Goal: Task Accomplishment & Management: Manage account settings

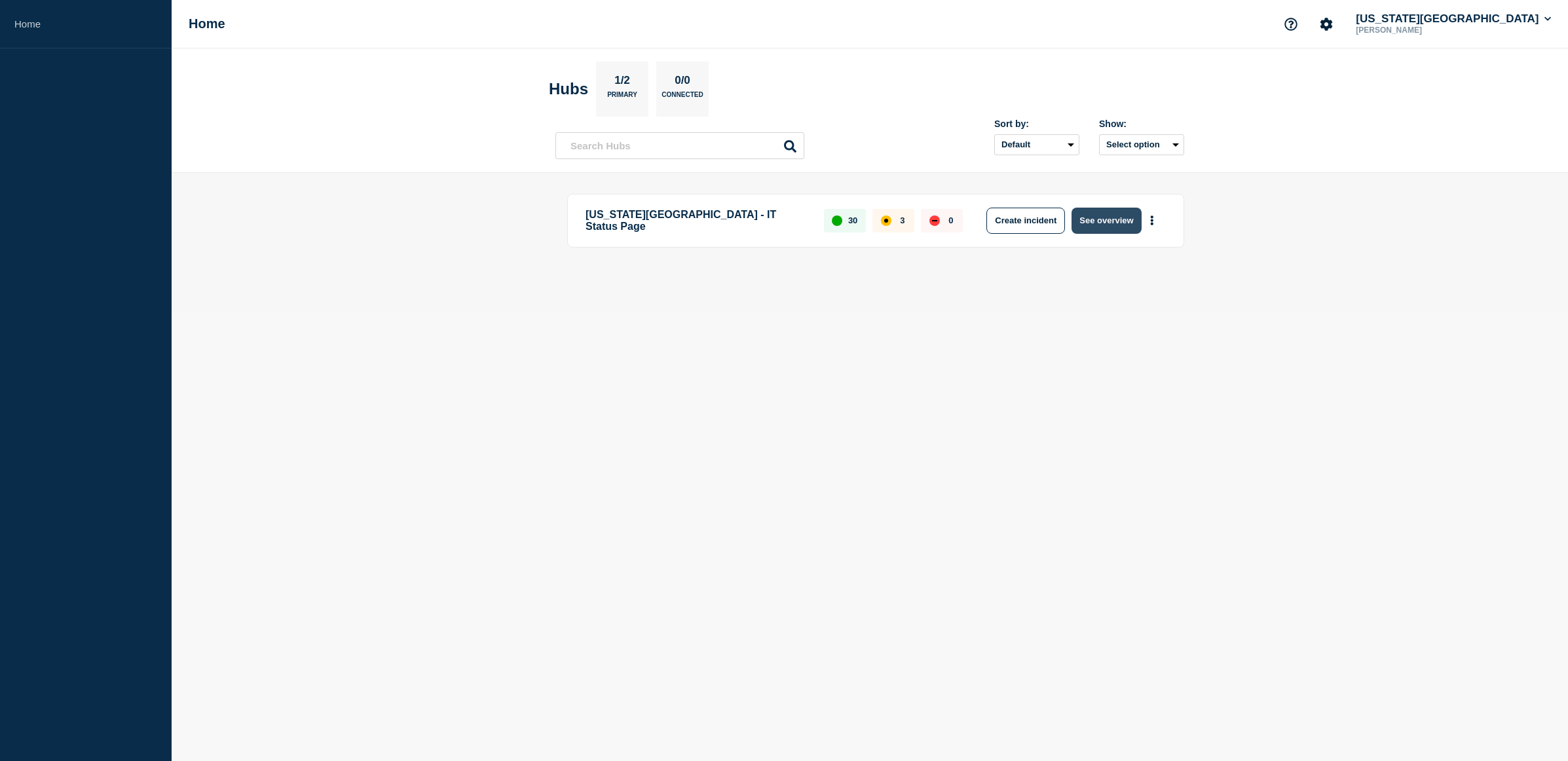
click at [1096, 209] on button "See overview" at bounding box center [1106, 221] width 69 height 26
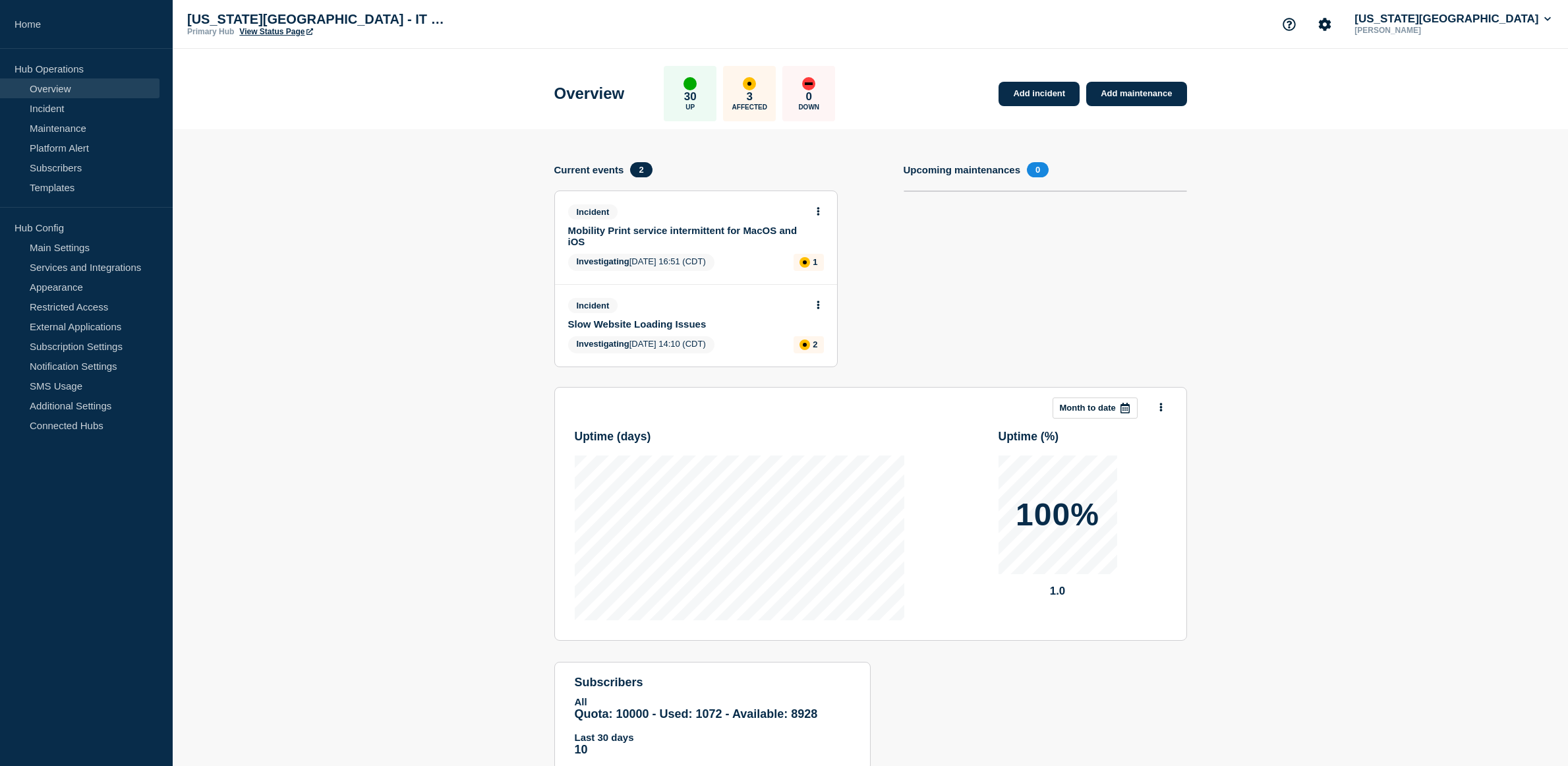
click at [821, 308] on button at bounding box center [819, 306] width 11 height 11
click at [818, 355] on link "Update incident" at bounding box center [818, 354] width 64 height 10
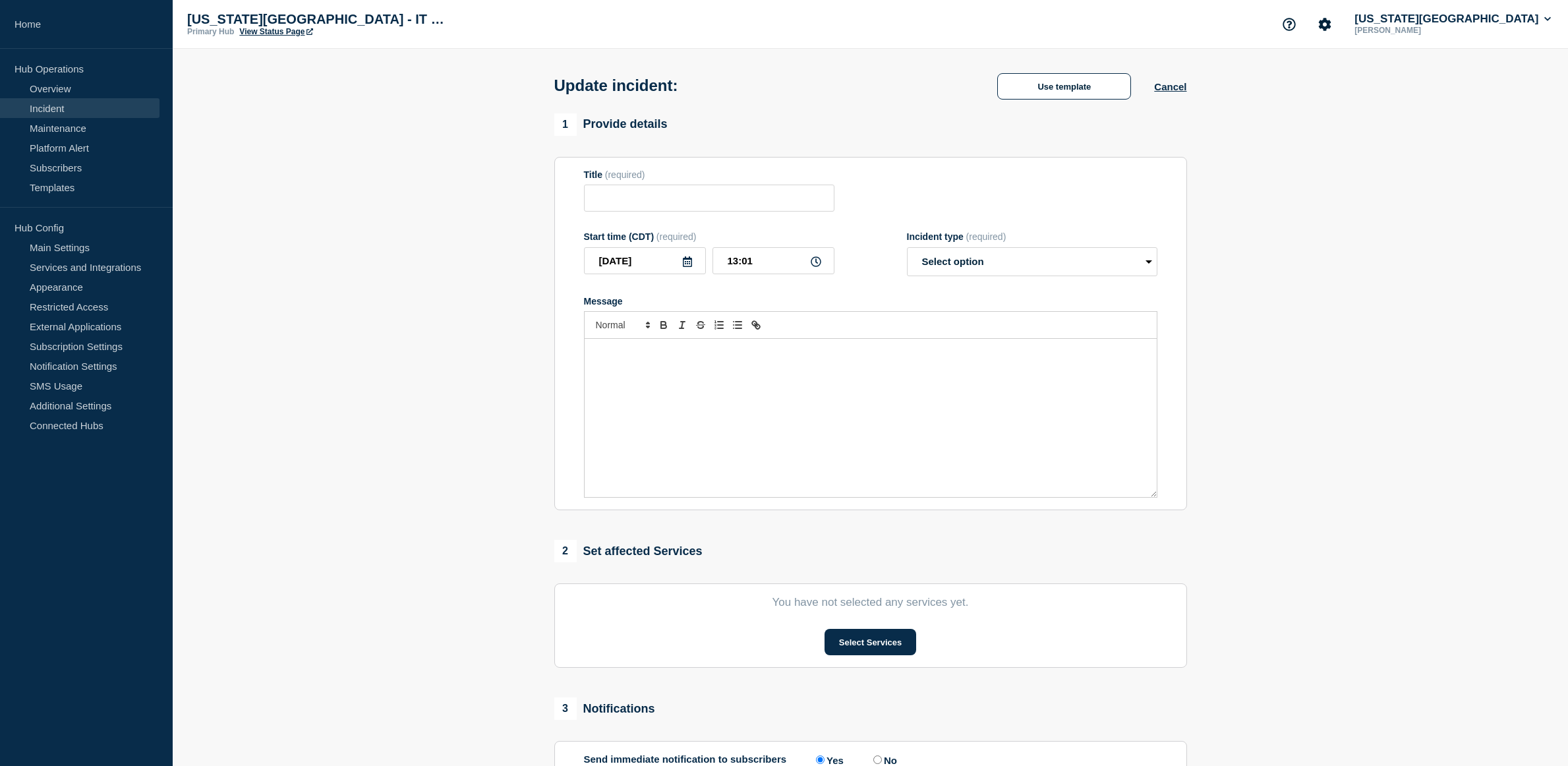
type input "Slow Website Loading Issues"
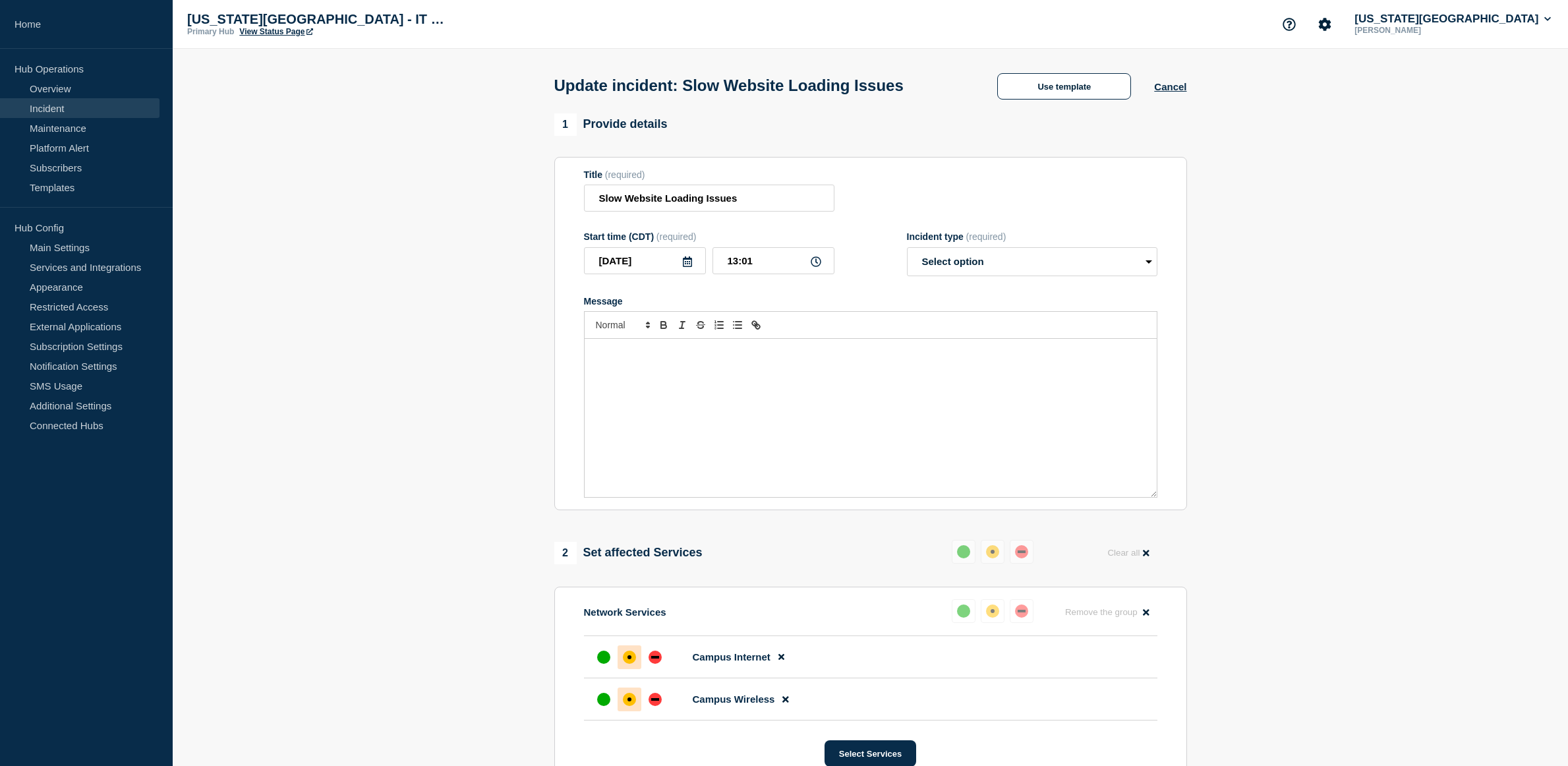
click at [799, 393] on div "Message" at bounding box center [871, 417] width 572 height 158
click at [967, 275] on select "Select option Investigating Identified Monitoring Resolved" at bounding box center [1032, 261] width 250 height 29
select select "investigating"
click at [907, 250] on select "Select option Investigating Identified Monitoring Resolved" at bounding box center [1032, 261] width 250 height 29
click at [1078, 393] on div "We have updated settings to help mitigate the problem some are seeing with slow…" at bounding box center [871, 417] width 572 height 158
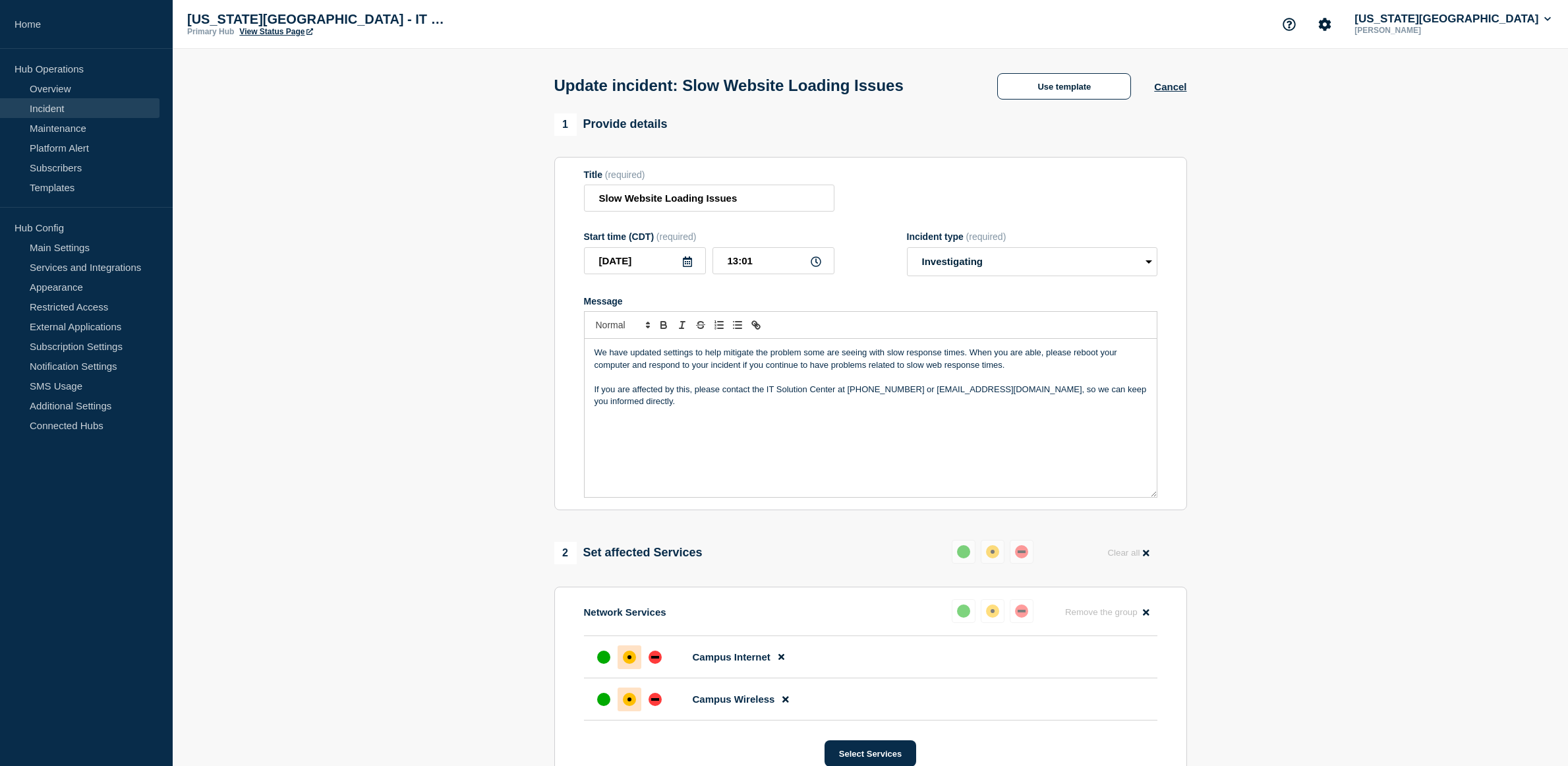
click at [871, 407] on div "We have updated settings to help mitigate the problem some are seeing with slow…" at bounding box center [871, 417] width 572 height 158
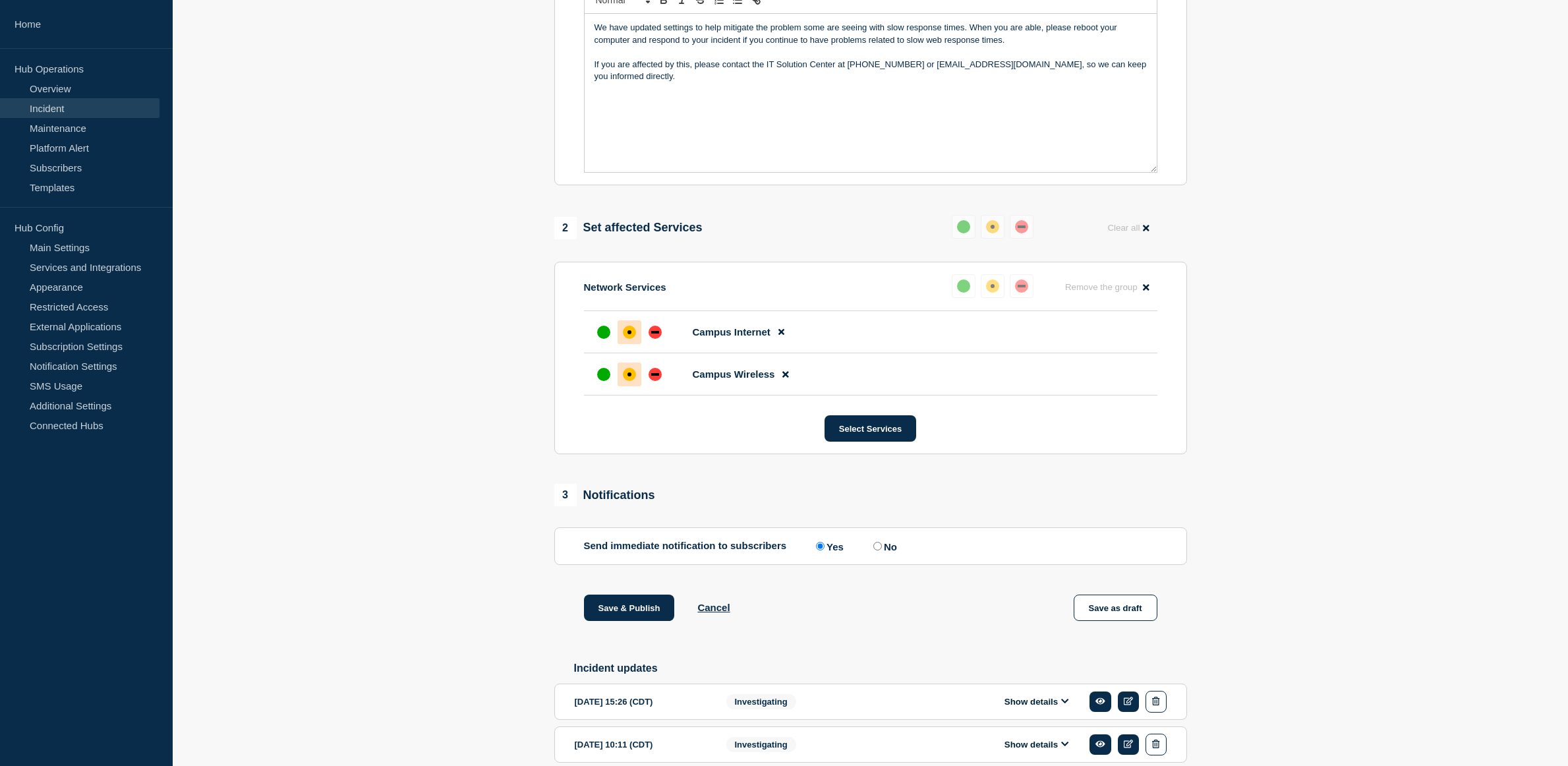
scroll to position [527, 0]
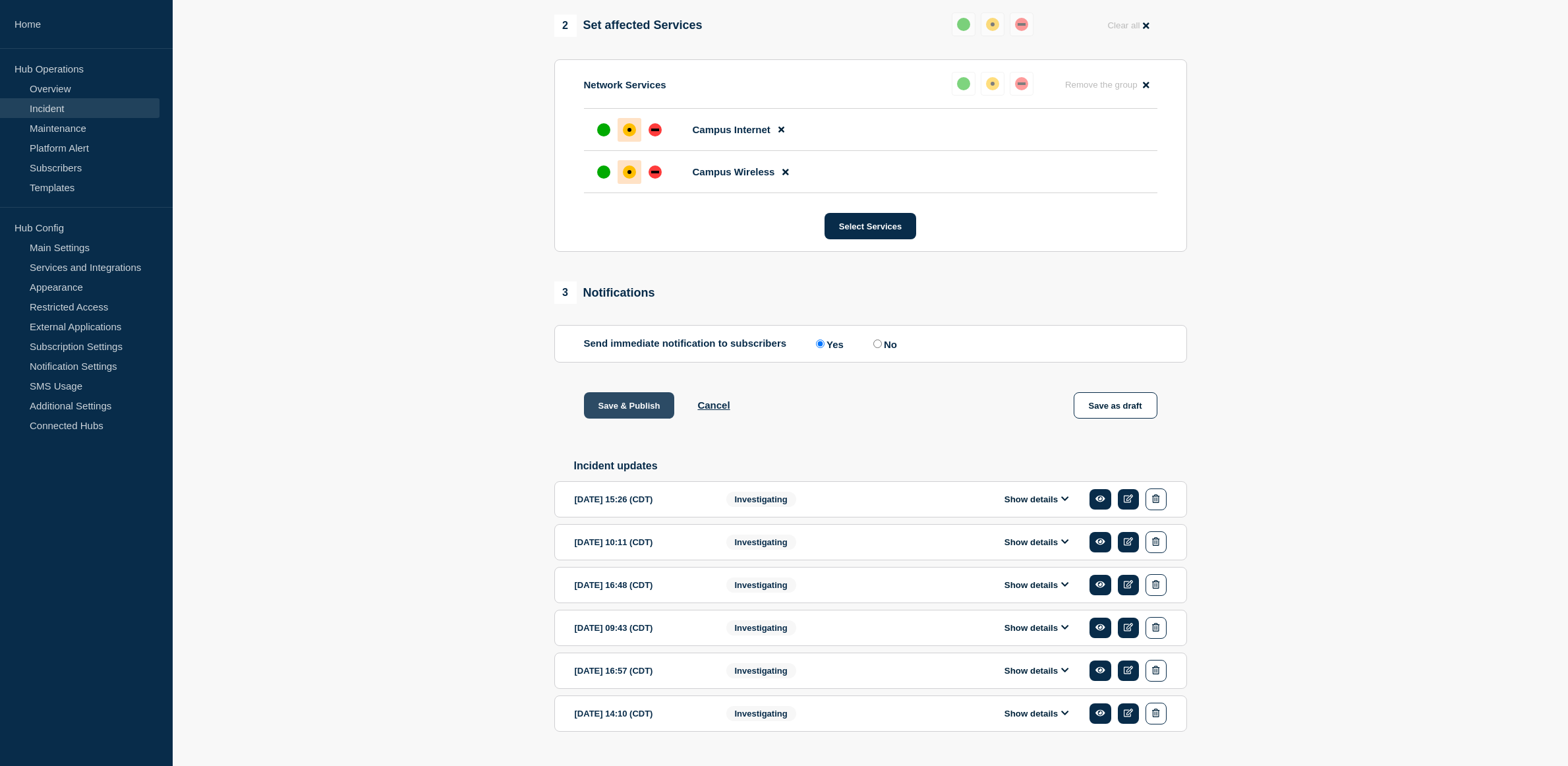
click at [603, 411] on button "Save & Publish" at bounding box center [629, 406] width 91 height 27
